Goal: Information Seeking & Learning: Learn about a topic

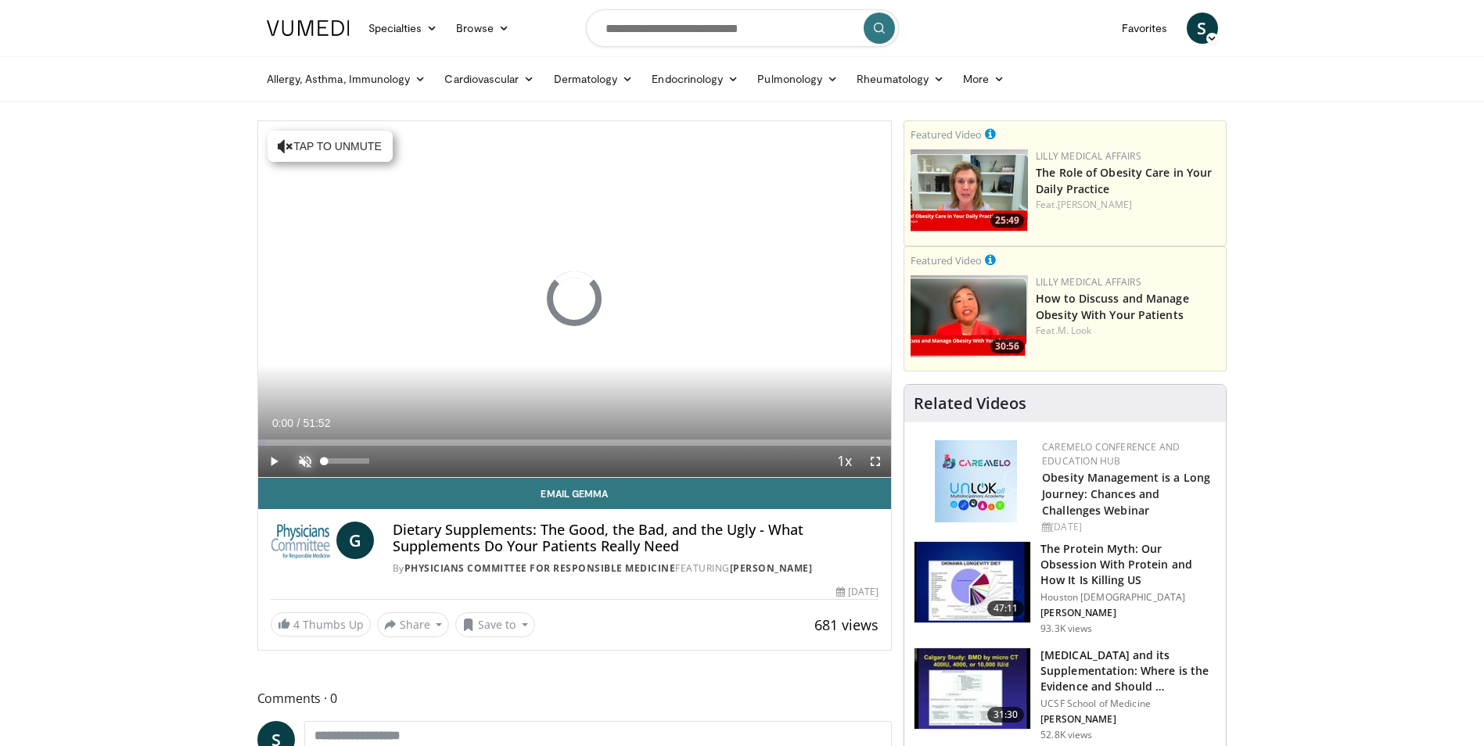
click at [300, 460] on span "Video Player" at bounding box center [304, 461] width 31 height 31
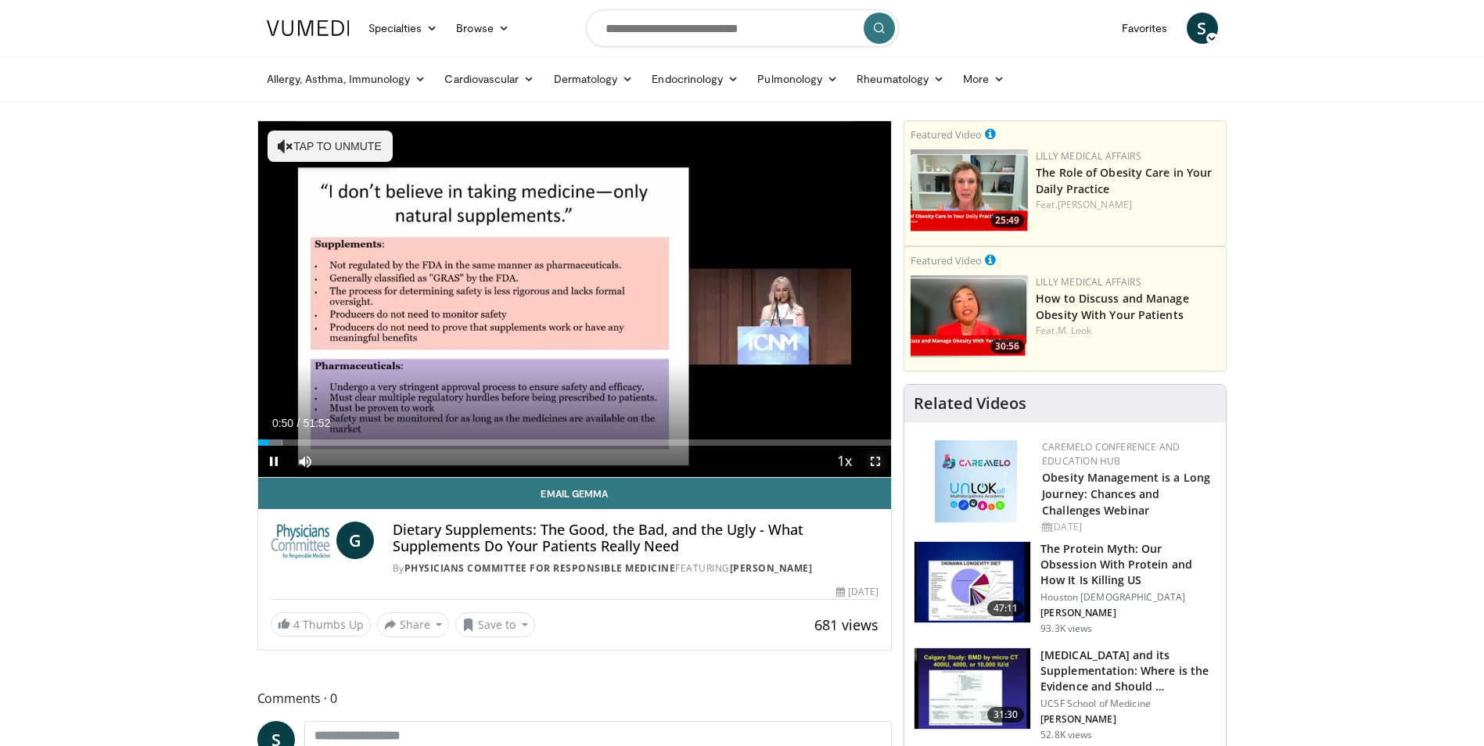
click at [873, 458] on span "Video Player" at bounding box center [875, 461] width 31 height 31
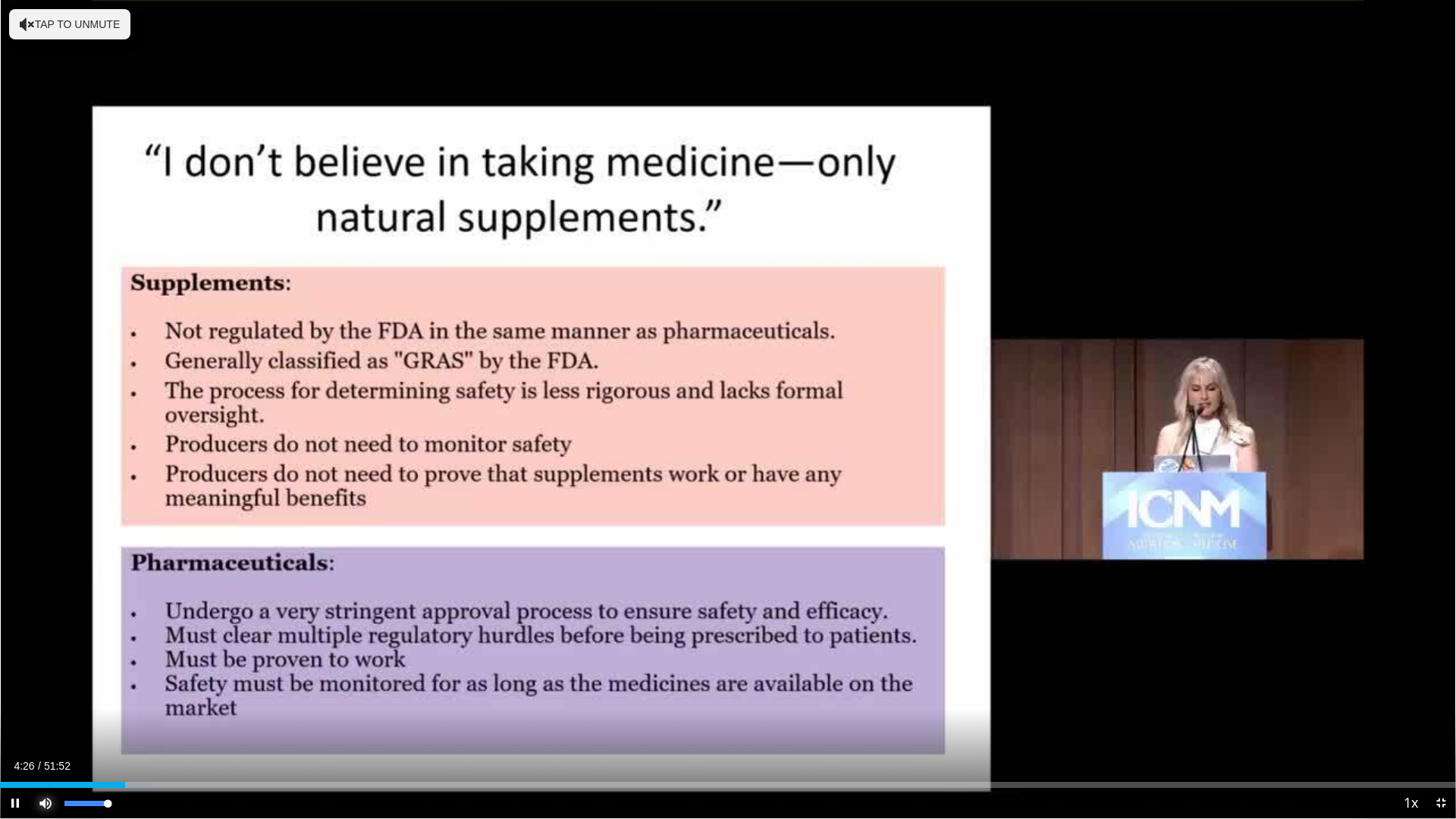
click at [48, 723] on span "Video Player" at bounding box center [45, 803] width 30 height 30
drag, startPoint x: 432, startPoint y: 785, endPoint x: 102, endPoint y: 780, distance: 330.0
click at [102, 723] on div "Loaded : 7.07% 03:37 03:37" at bounding box center [728, 780] width 1456 height 15
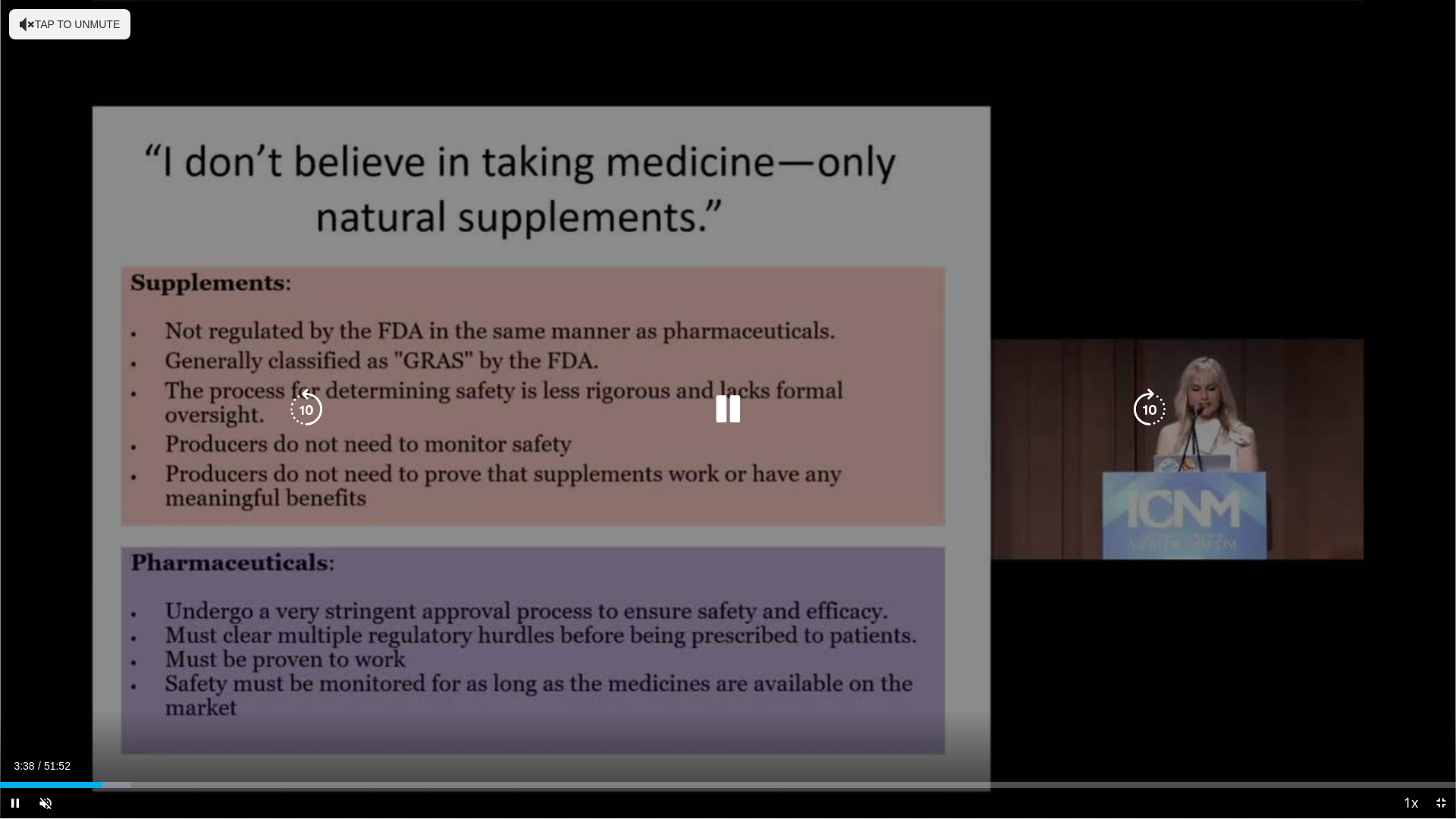
click at [721, 402] on icon "Video Player" at bounding box center [728, 410] width 43 height 43
click at [733, 409] on icon "Video Player" at bounding box center [728, 410] width 43 height 43
click at [322, 621] on div "10 seconds Tap to unmute" at bounding box center [728, 409] width 1456 height 818
click at [816, 723] on div "10 seconds Tap to unmute" at bounding box center [728, 409] width 1456 height 818
click at [198, 717] on div "10 seconds Tap to unmute" at bounding box center [728, 409] width 1456 height 818
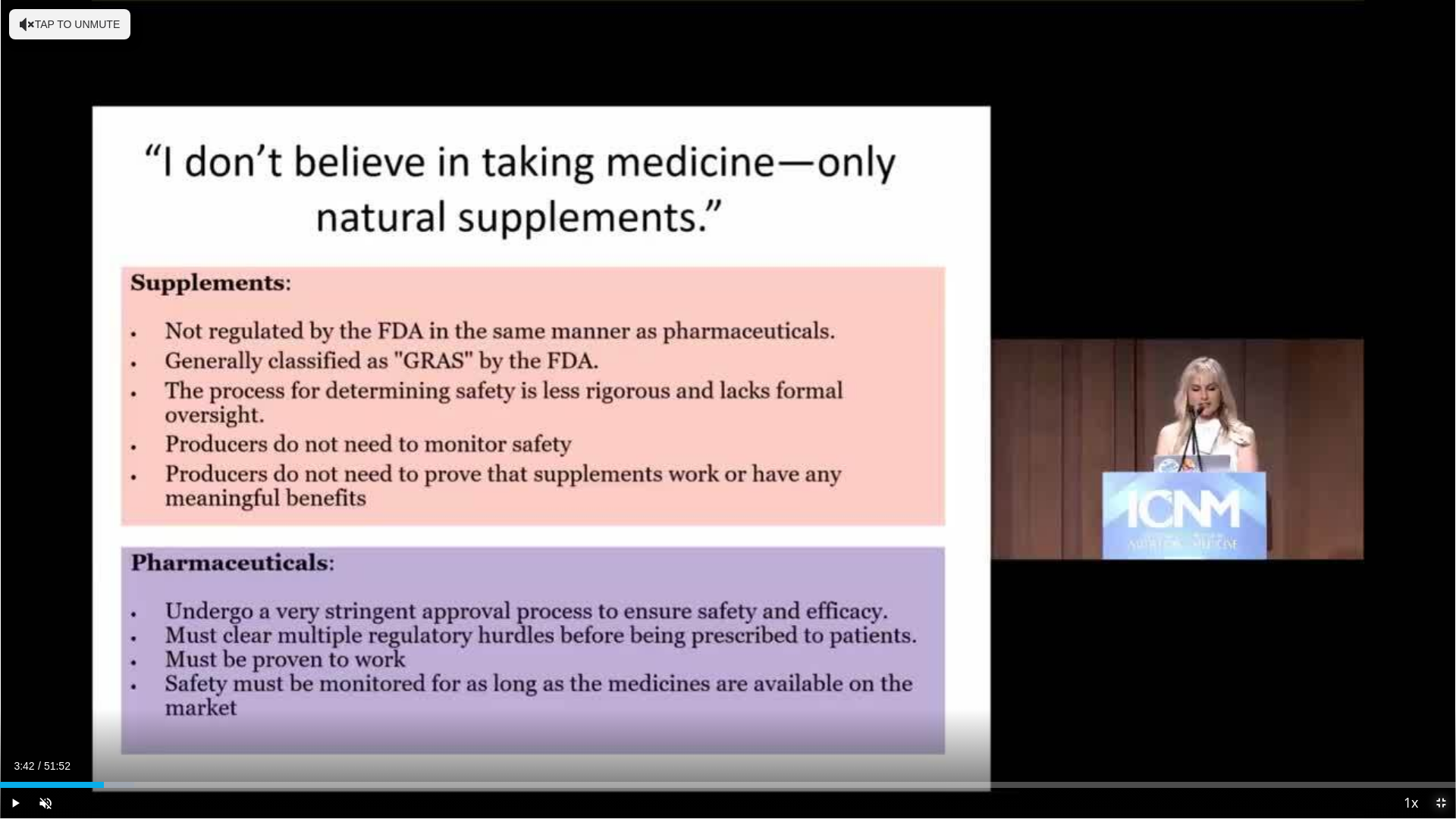
click at [1438, 723] on span "Video Player" at bounding box center [1440, 803] width 30 height 30
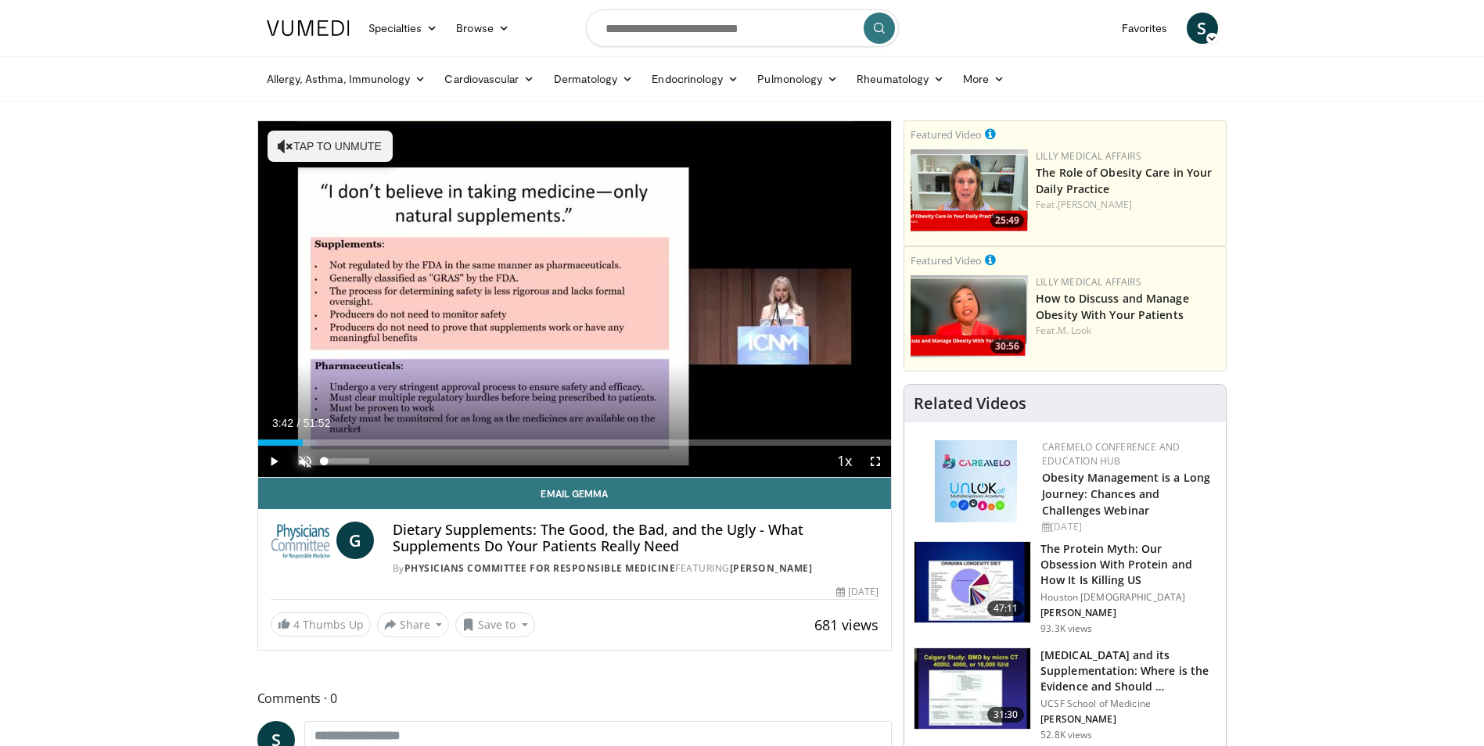
click at [301, 463] on span "Video Player" at bounding box center [304, 461] width 31 height 31
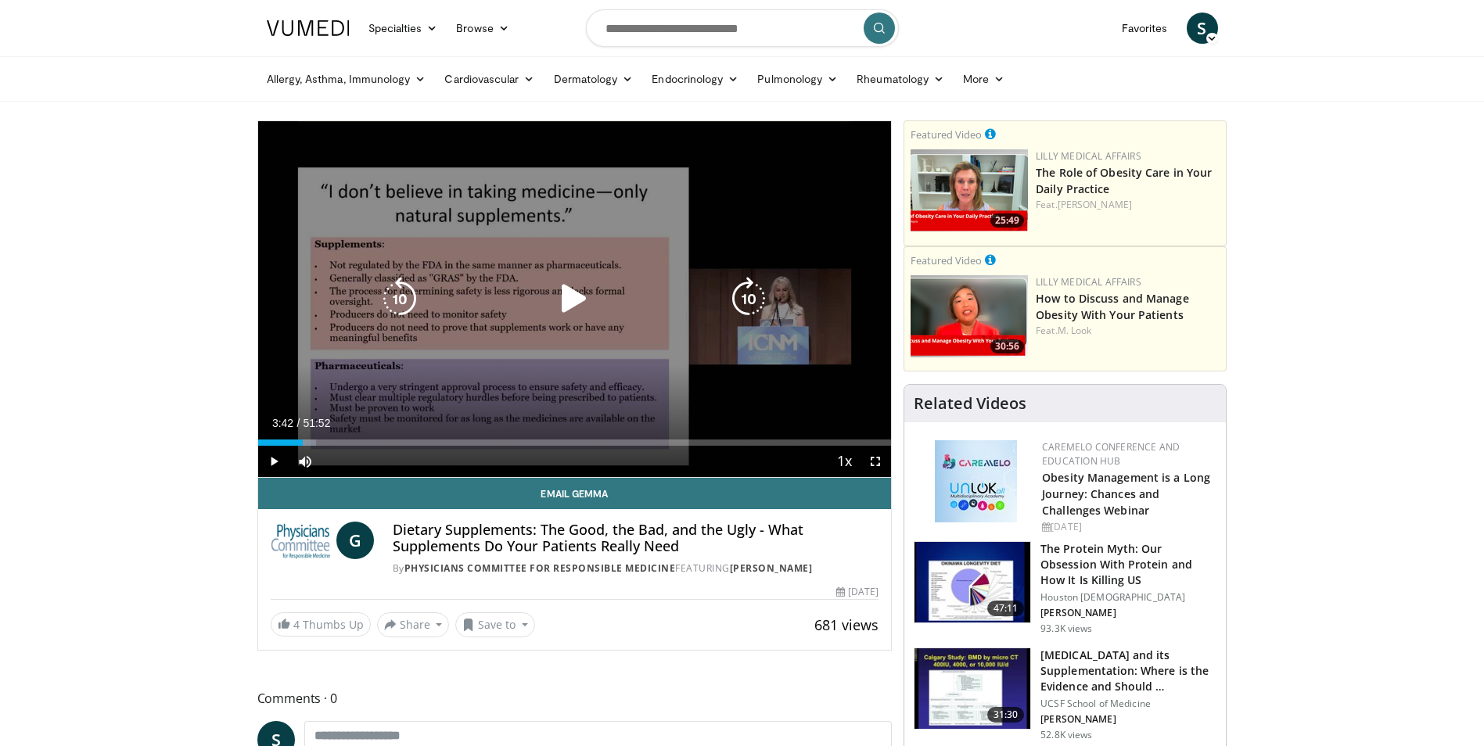
click at [580, 293] on icon "Video Player" at bounding box center [574, 299] width 44 height 44
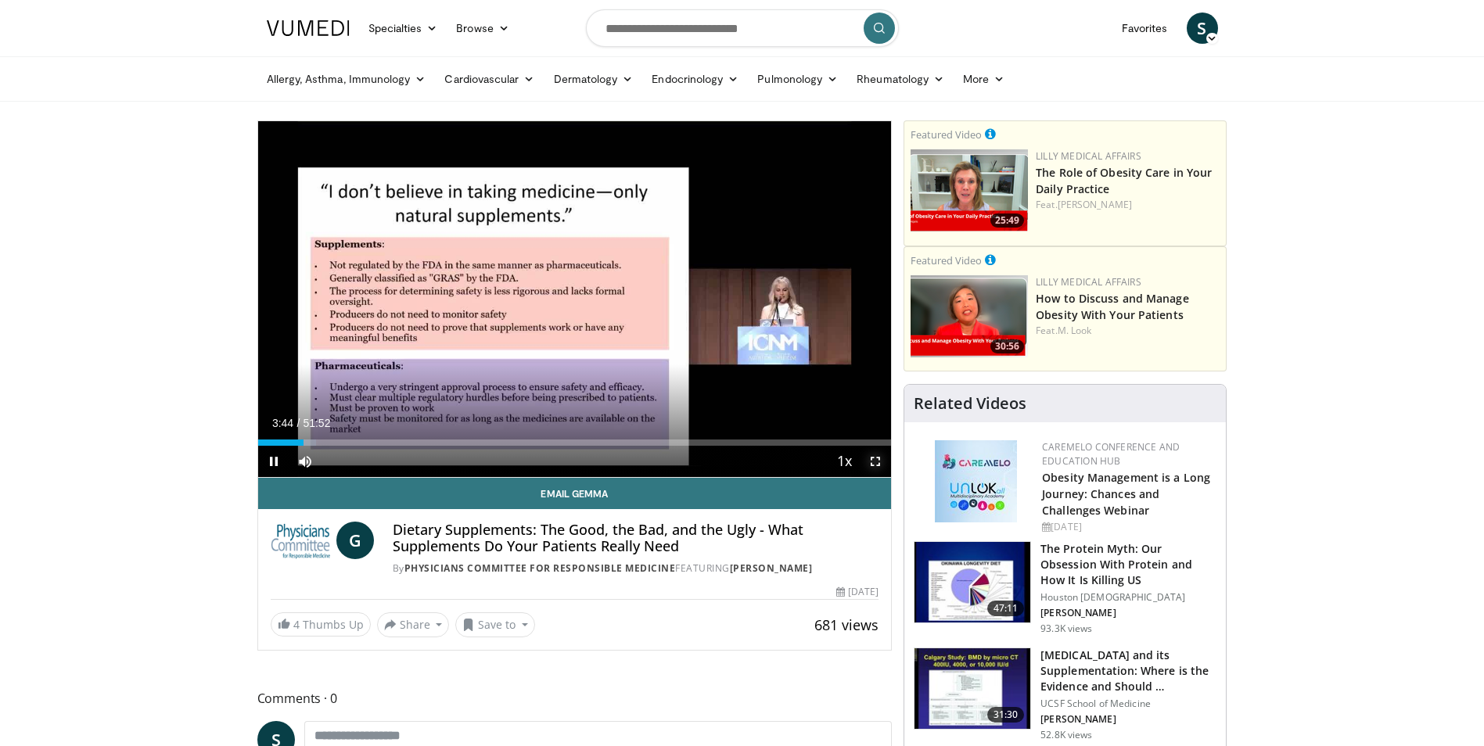
click at [876, 458] on span "Video Player" at bounding box center [875, 461] width 31 height 31
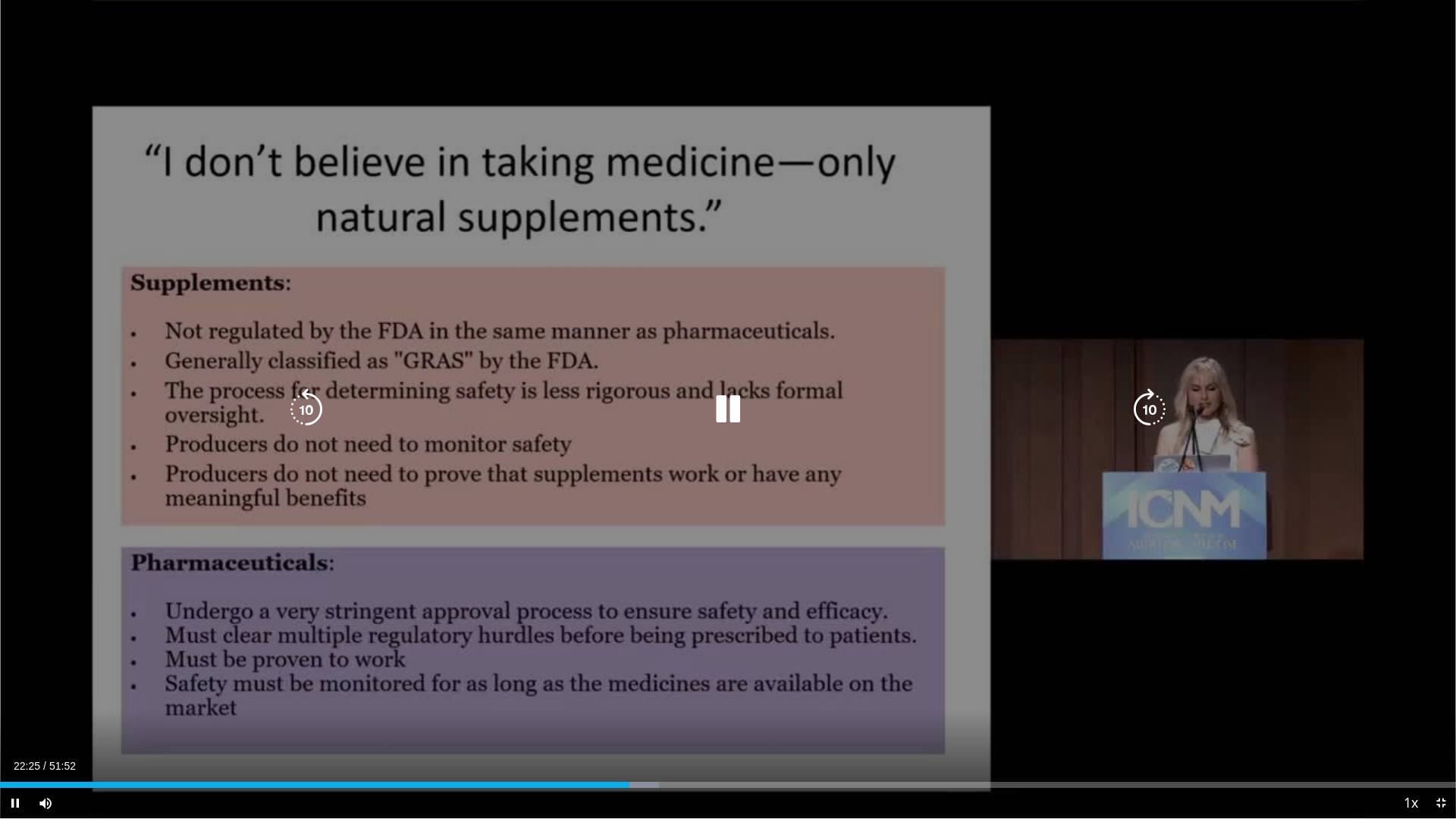
click at [1034, 668] on div "10 seconds Tap to unmute" at bounding box center [728, 409] width 1456 height 818
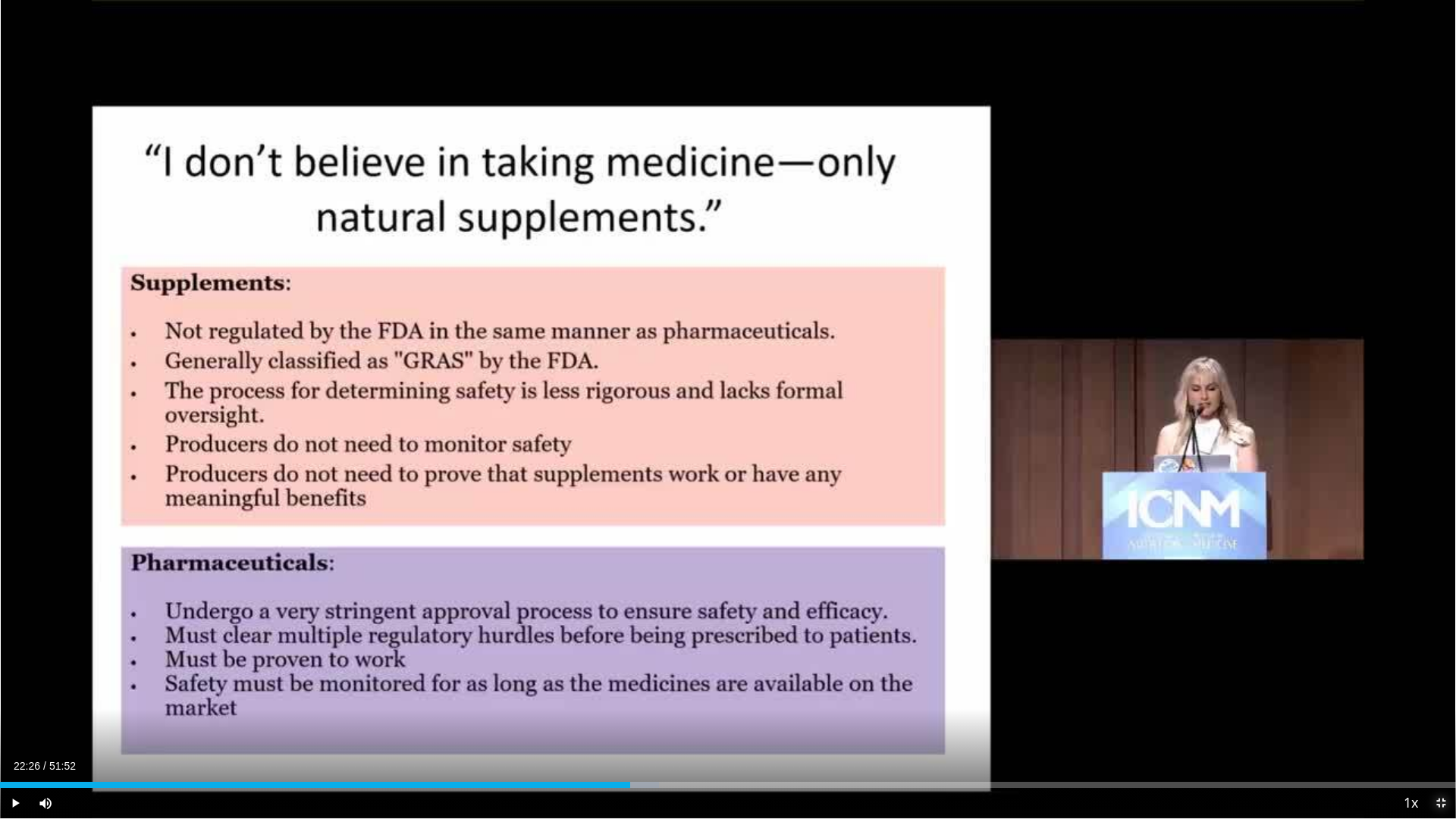
click at [1434, 723] on span "Video Player" at bounding box center [1440, 803] width 30 height 30
